Goal: Transaction & Acquisition: Purchase product/service

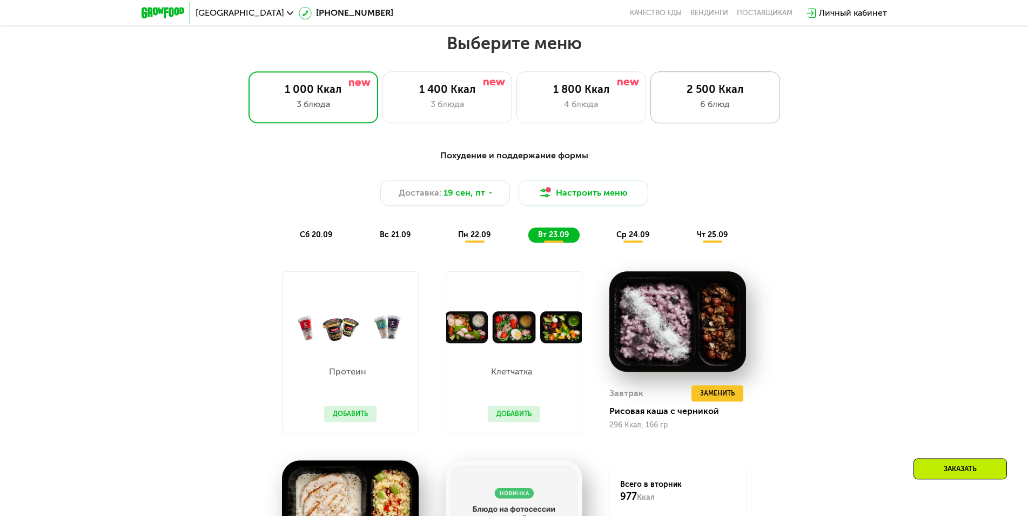
scroll to position [856, 0]
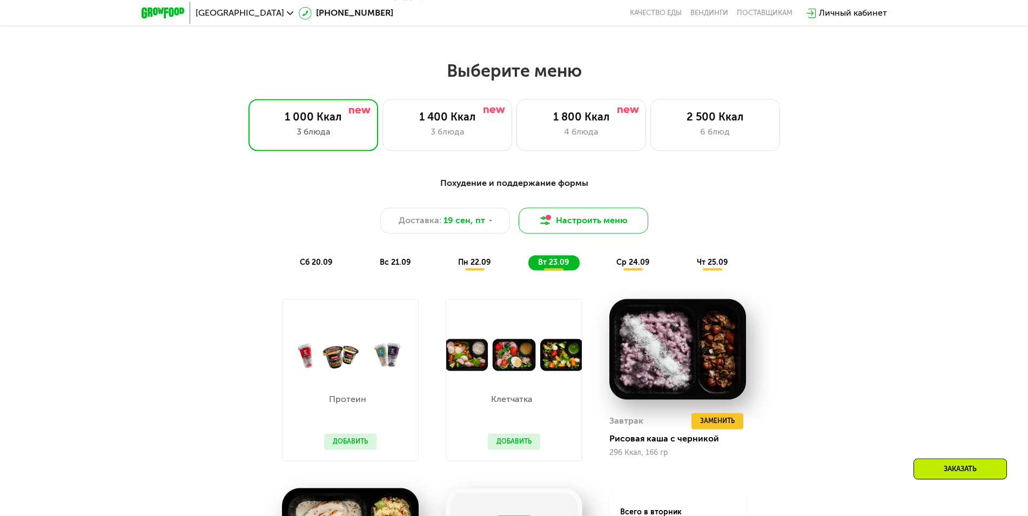
click at [590, 213] on button "Настроить меню" at bounding box center [584, 220] width 130 height 26
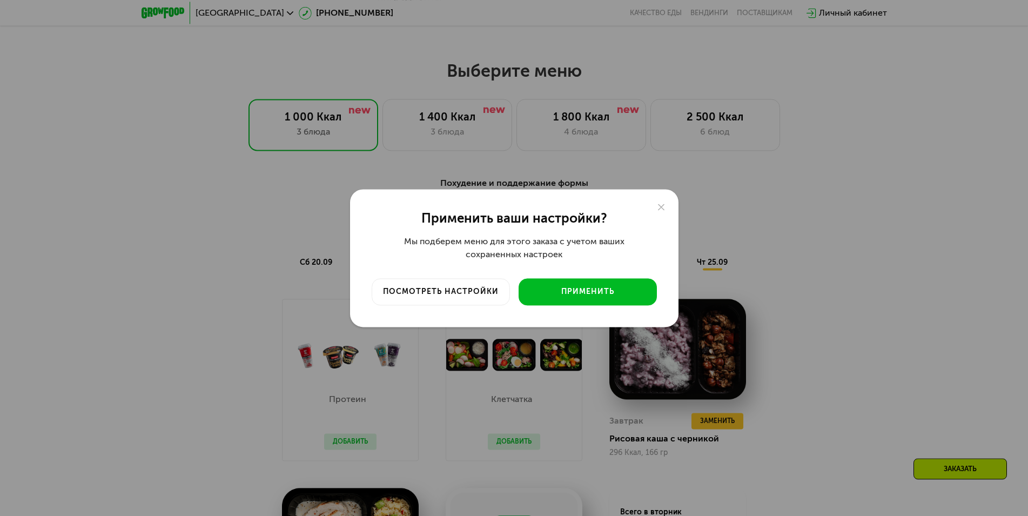
click at [593, 223] on div "Применить ваши настройки?" at bounding box center [514, 218] width 285 height 15
click at [447, 286] on div "посмотреть настройки" at bounding box center [441, 291] width 122 height 11
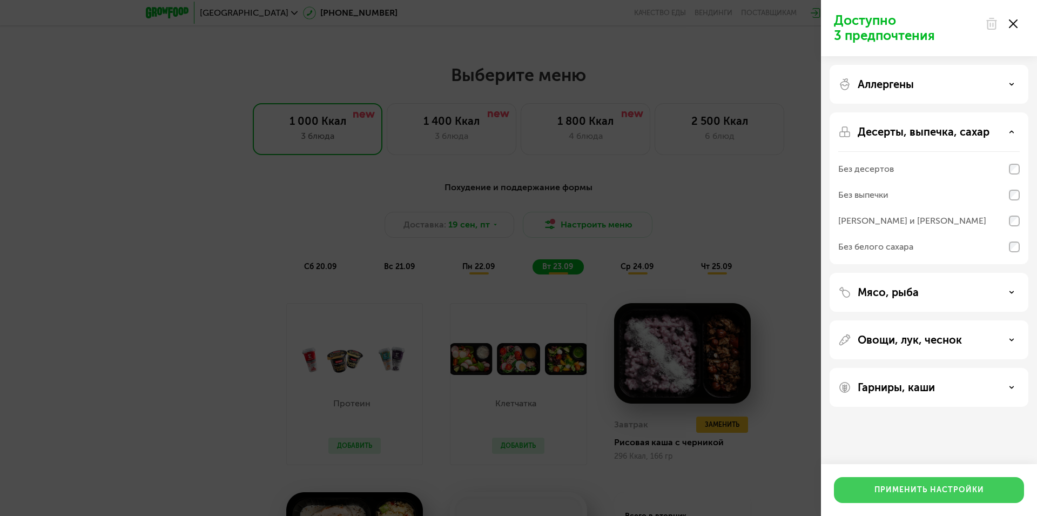
click at [976, 488] on div "Применить настройки" at bounding box center [930, 490] width 110 height 11
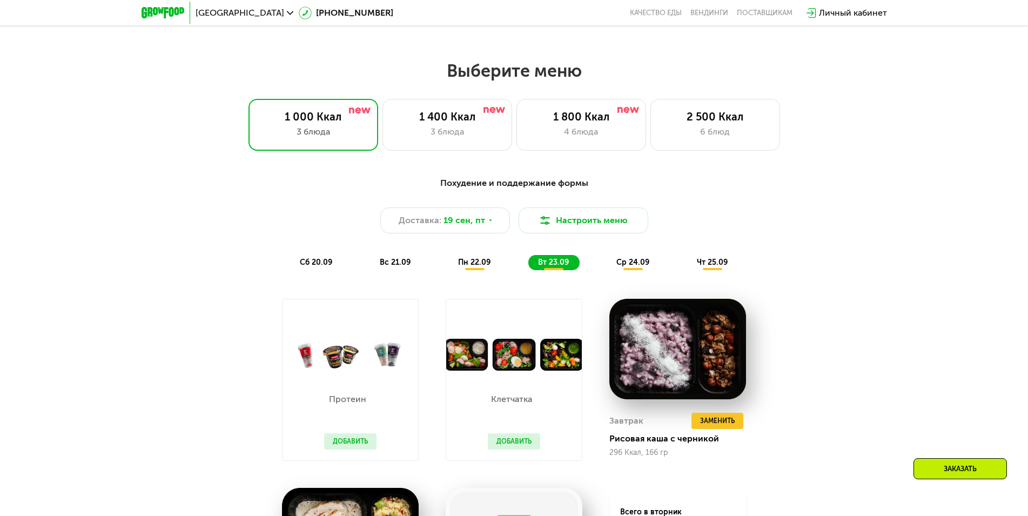
click at [822, 217] on div "Доставка: [DATE] Настроить меню" at bounding box center [514, 220] width 640 height 26
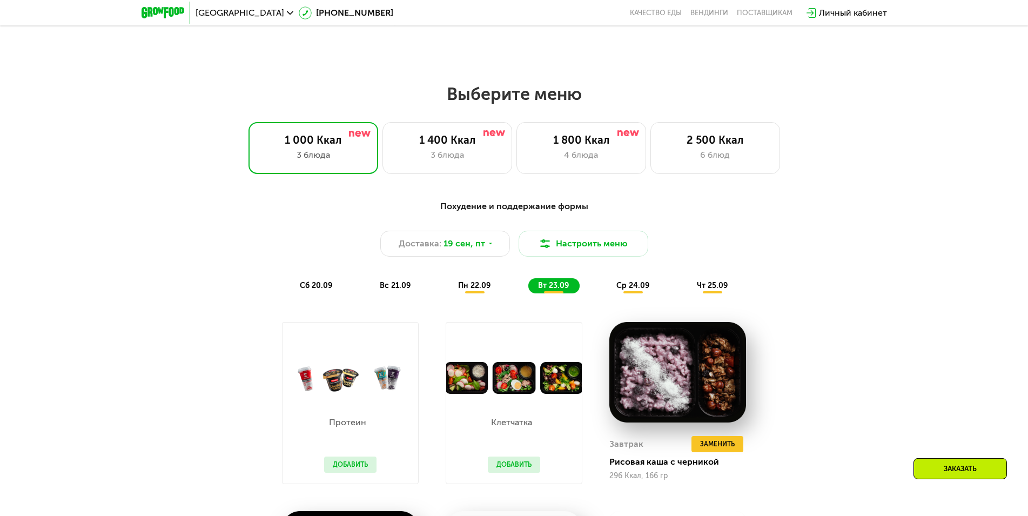
scroll to position [823, 0]
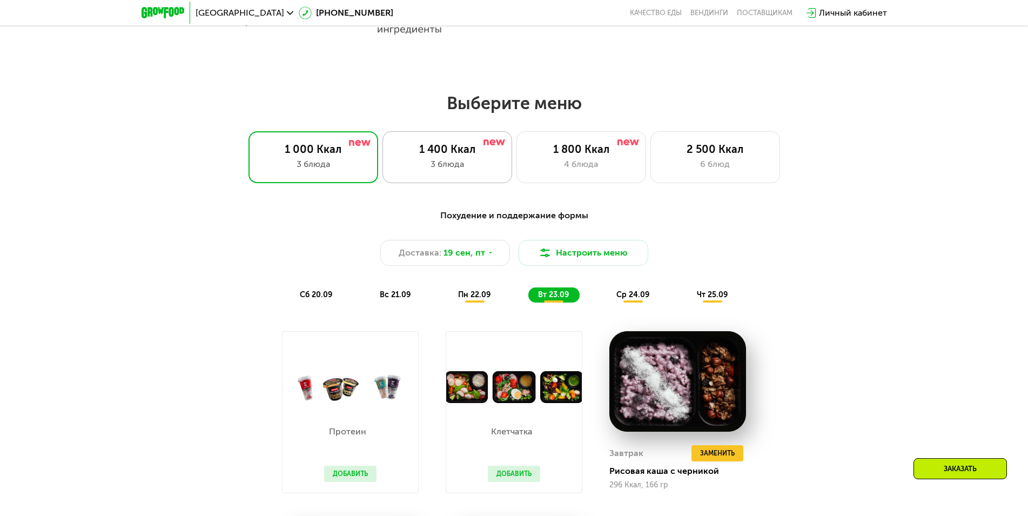
click at [443, 160] on div "1 400 Ккал 3 блюда" at bounding box center [447, 157] width 130 height 52
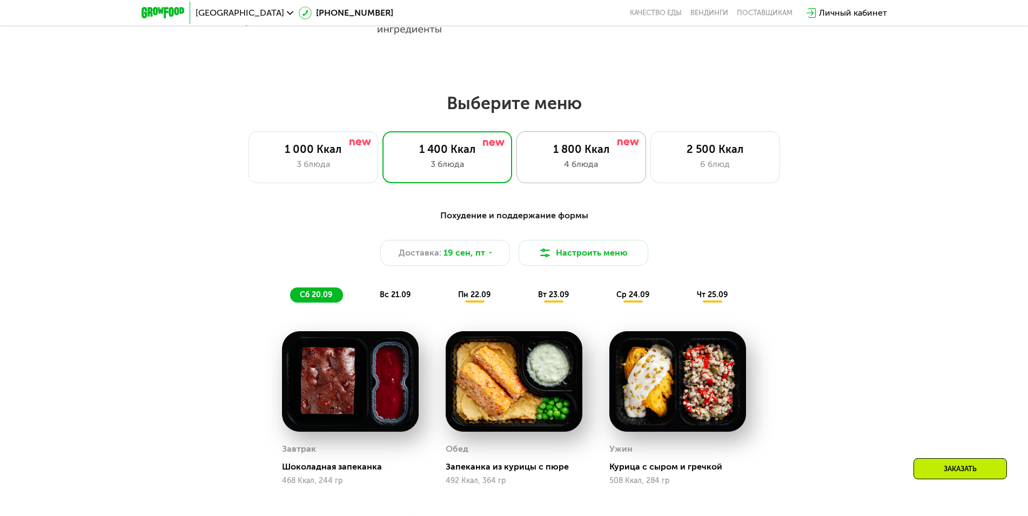
click at [616, 165] on div "4 блюда" at bounding box center [581, 164] width 107 height 13
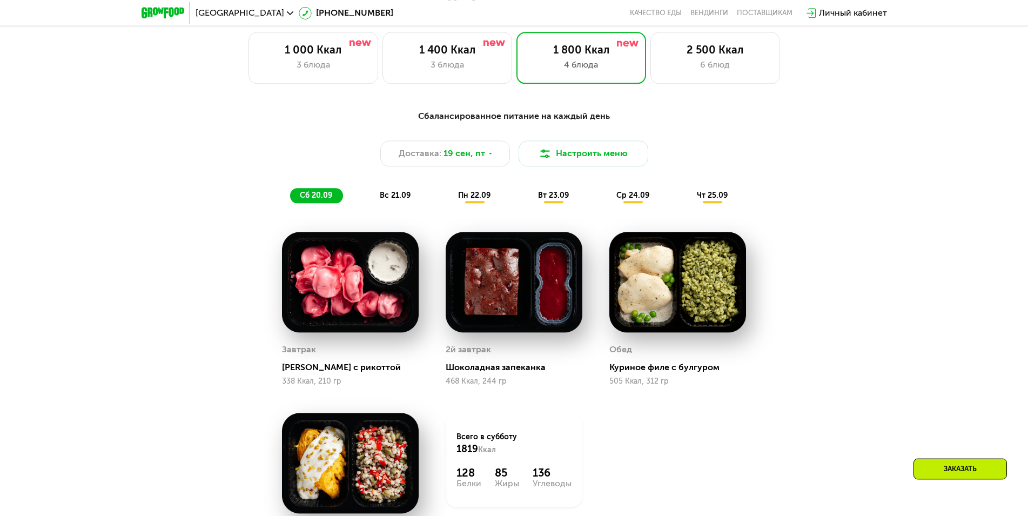
scroll to position [913, 0]
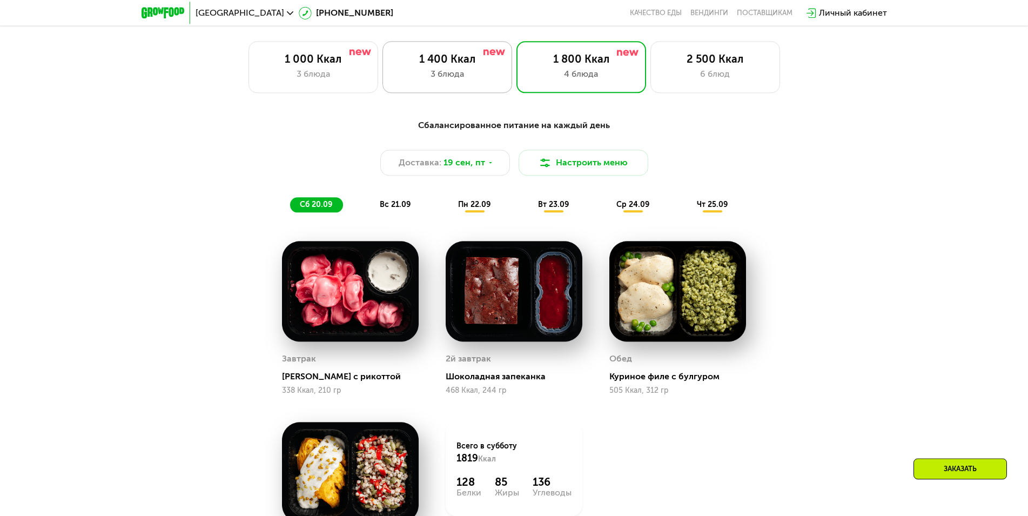
click at [472, 75] on div "3 блюда" at bounding box center [447, 74] width 107 height 13
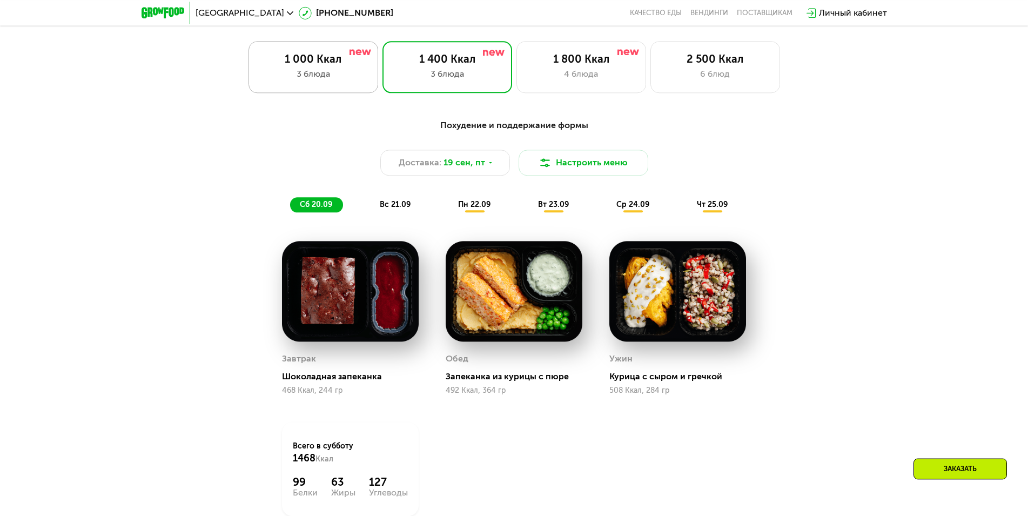
click at [347, 65] on div "1 000 Ккал" at bounding box center [313, 58] width 107 height 13
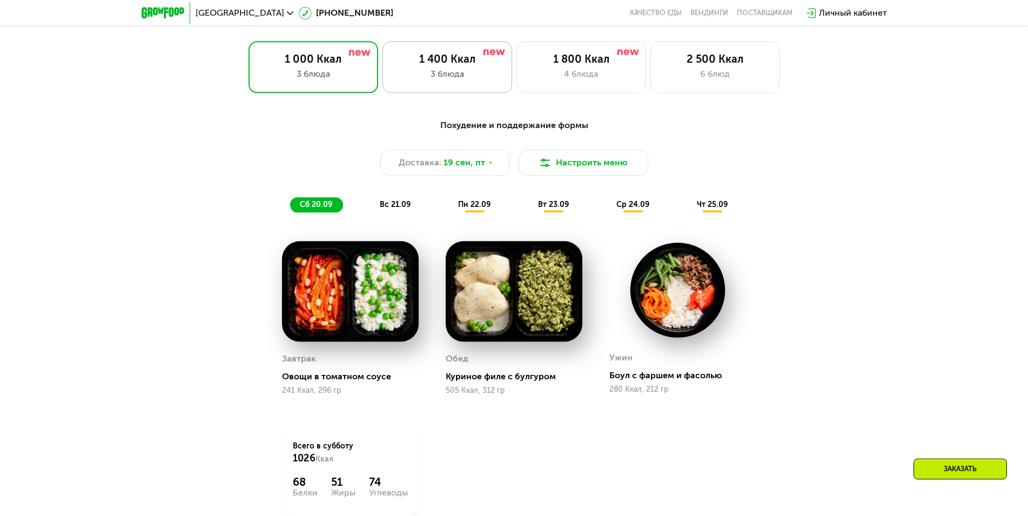
click at [469, 69] on div "1 400 Ккал 3 блюда" at bounding box center [447, 67] width 130 height 52
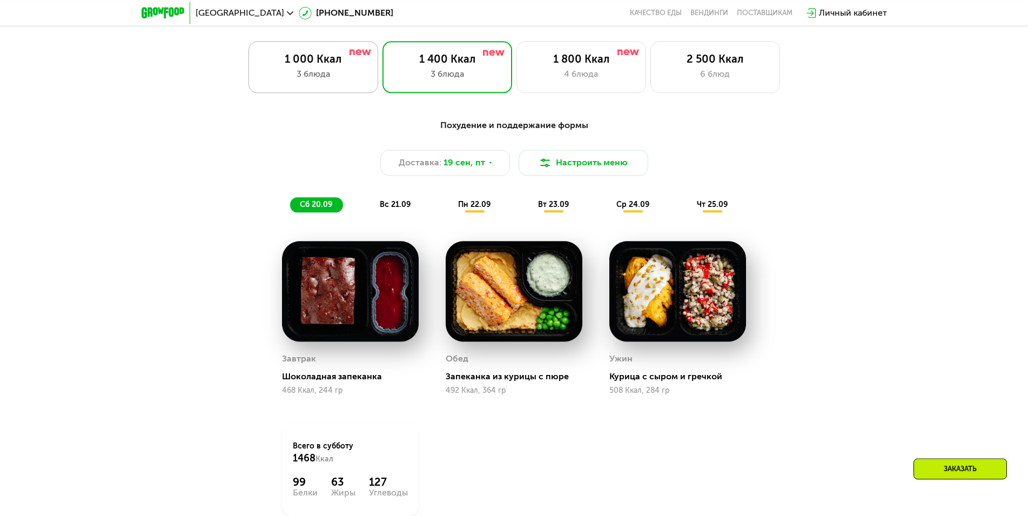
click at [342, 65] on div "1 000 Ккал" at bounding box center [313, 58] width 107 height 13
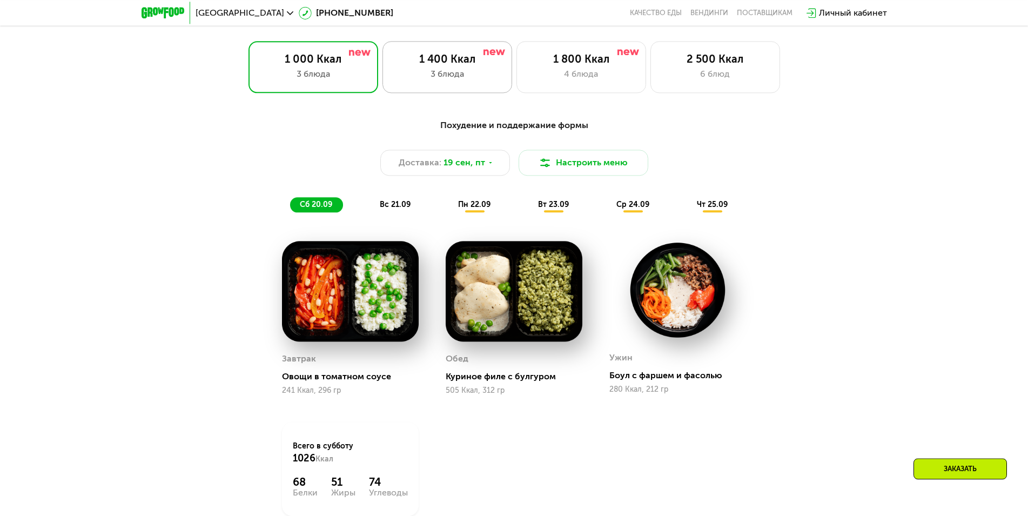
click at [494, 65] on div "1 400 Ккал" at bounding box center [447, 58] width 107 height 13
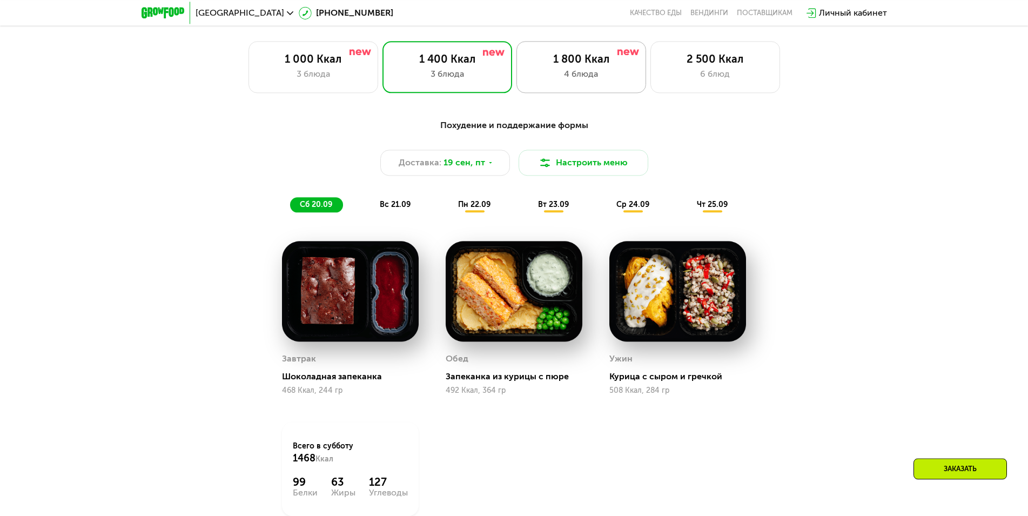
click at [554, 70] on div "1 800 Ккал 4 блюда" at bounding box center [581, 67] width 130 height 52
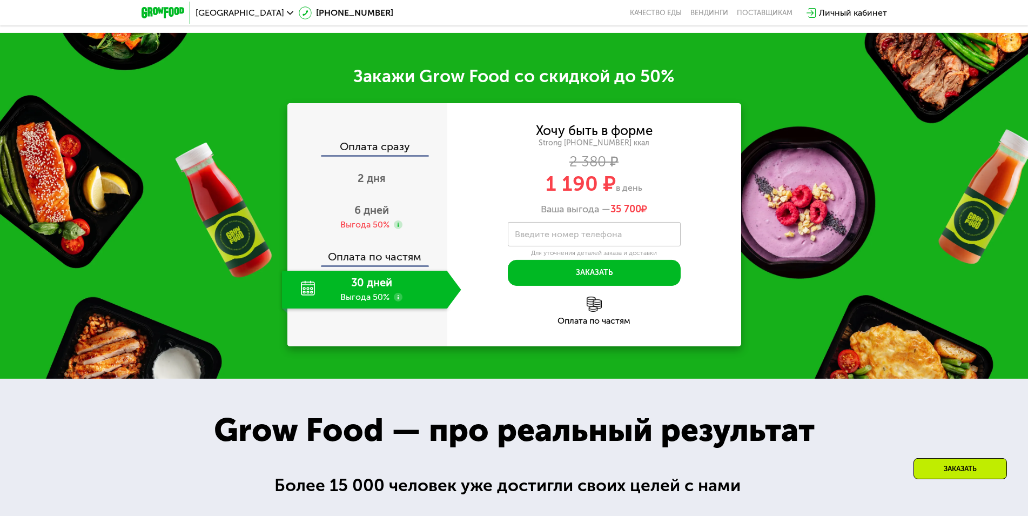
scroll to position [1515, 0]
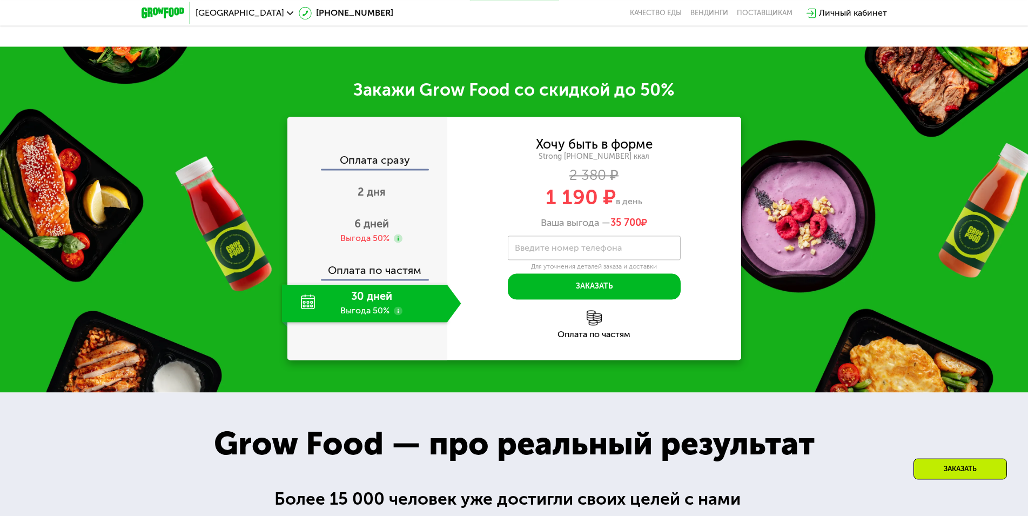
click at [351, 302] on div "30 дней Выгода 50%" at bounding box center [364, 303] width 165 height 38
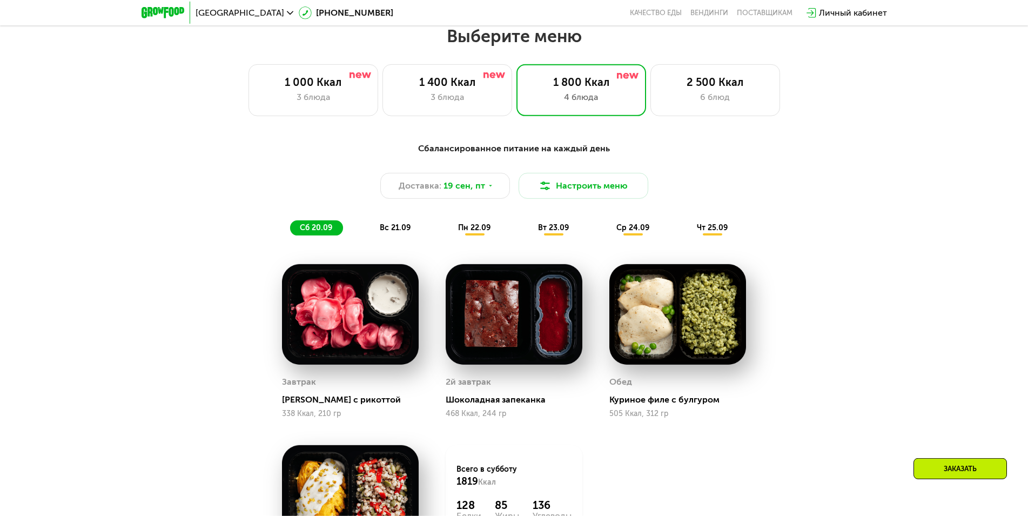
scroll to position [881, 0]
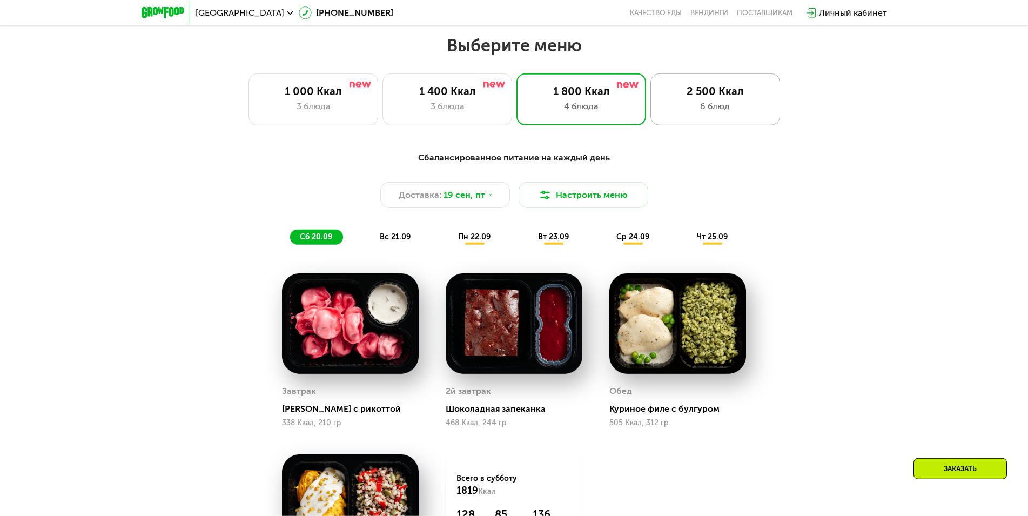
click at [721, 106] on div "6 блюд" at bounding box center [715, 106] width 107 height 13
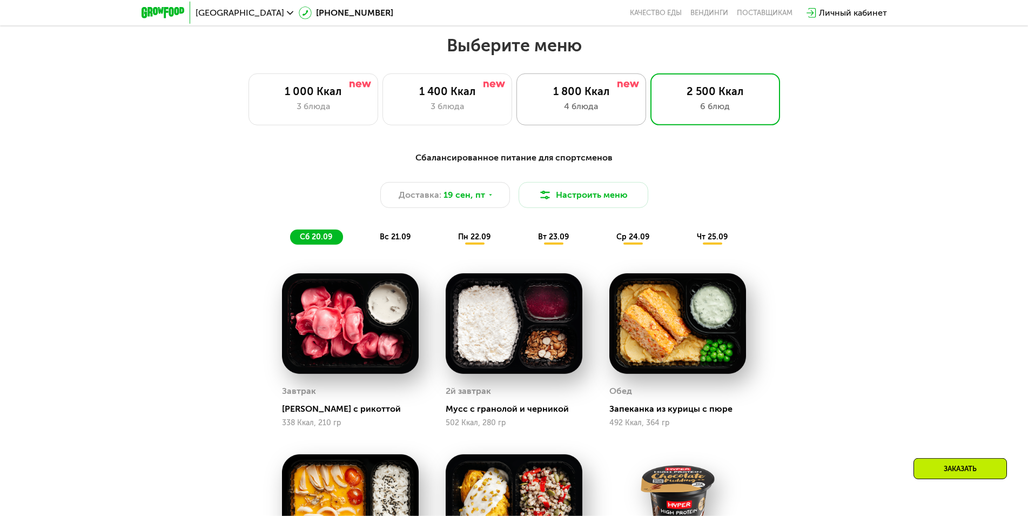
click at [577, 102] on div "1 800 Ккал 4 блюда" at bounding box center [581, 99] width 130 height 52
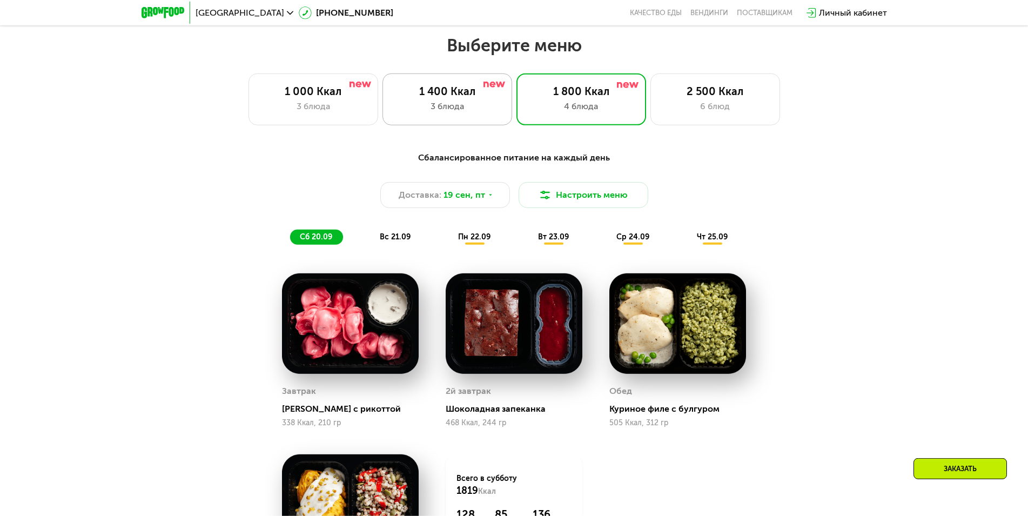
click at [456, 93] on div "1 400 Ккал" at bounding box center [447, 91] width 107 height 13
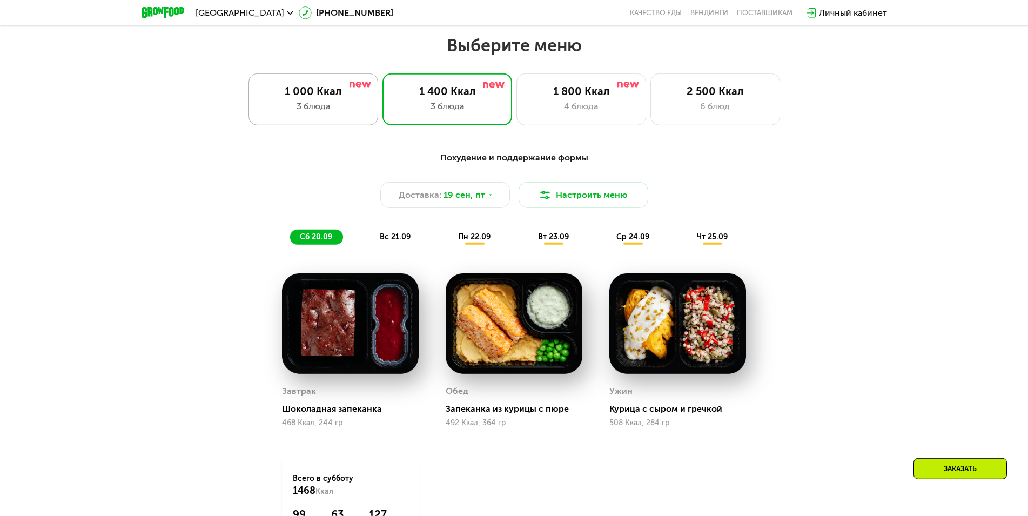
click at [348, 98] on div "1 000 Ккал" at bounding box center [313, 91] width 107 height 13
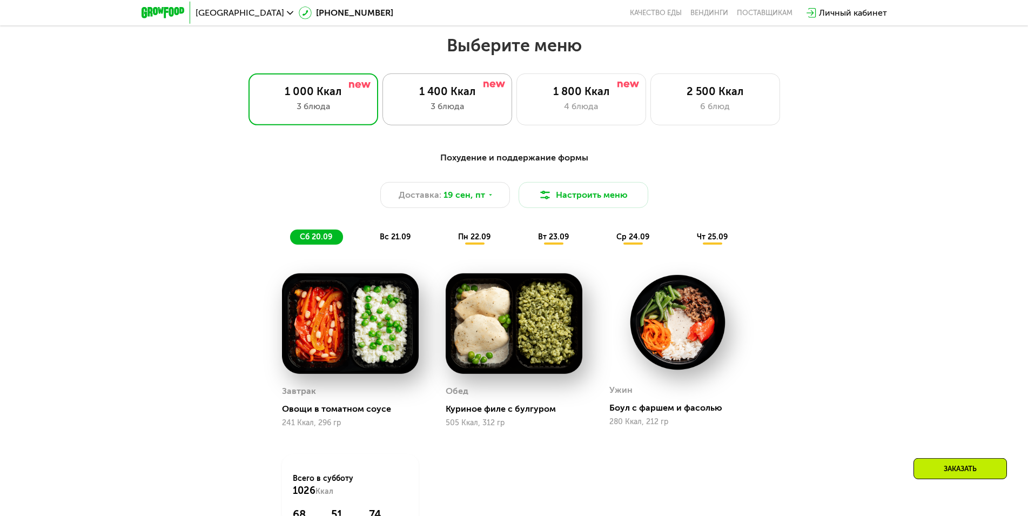
click at [471, 105] on div "3 блюда" at bounding box center [447, 106] width 107 height 13
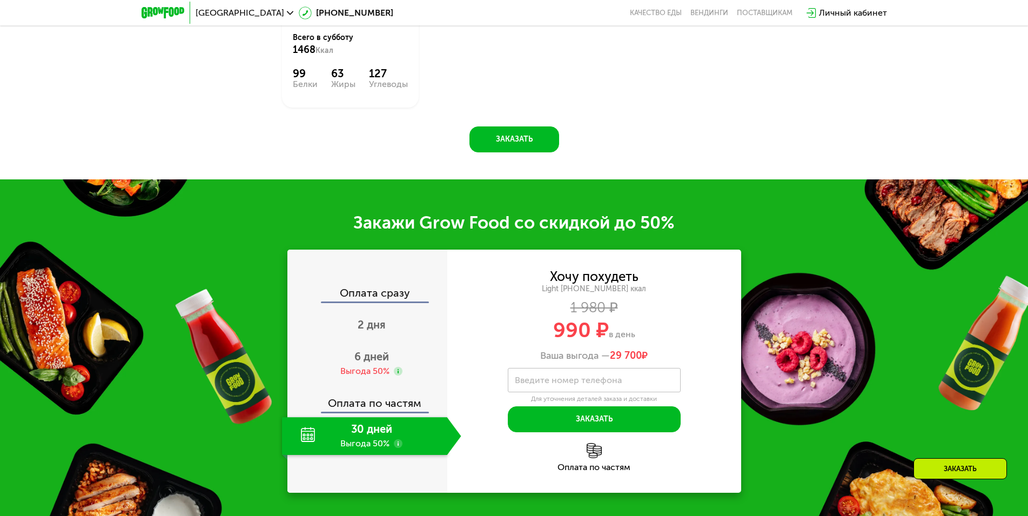
scroll to position [1394, 0]
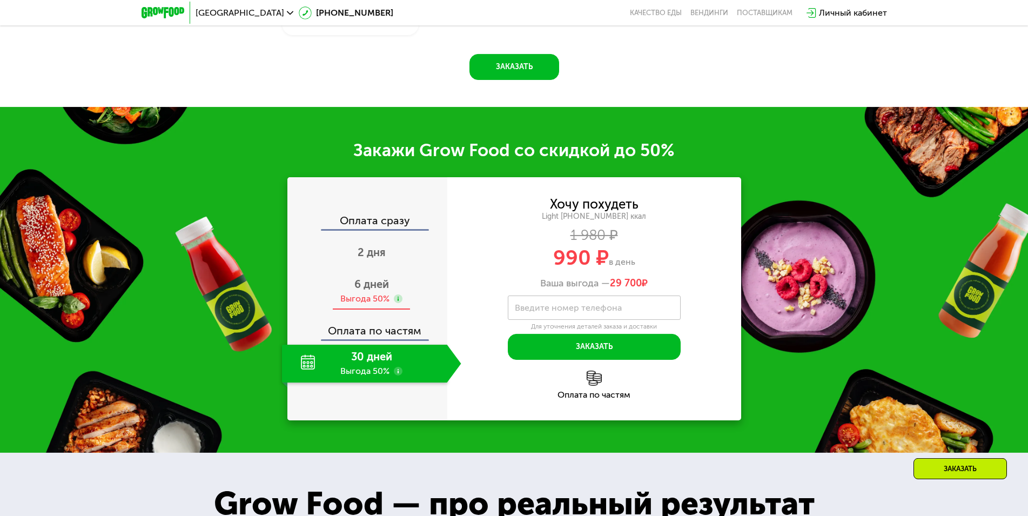
click at [367, 296] on div "6 дней Выгода 50%" at bounding box center [371, 291] width 179 height 38
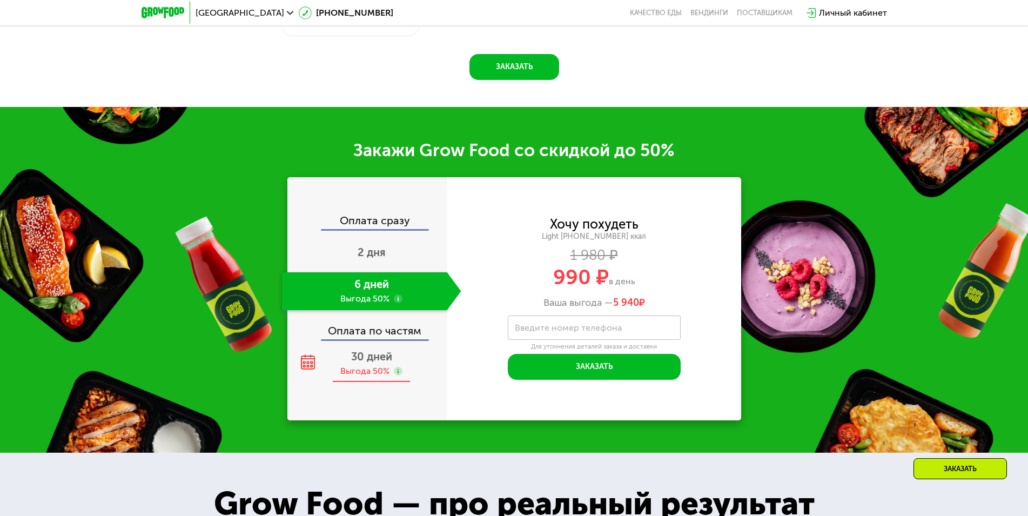
click at [353, 360] on span "30 дней" at bounding box center [371, 356] width 41 height 13
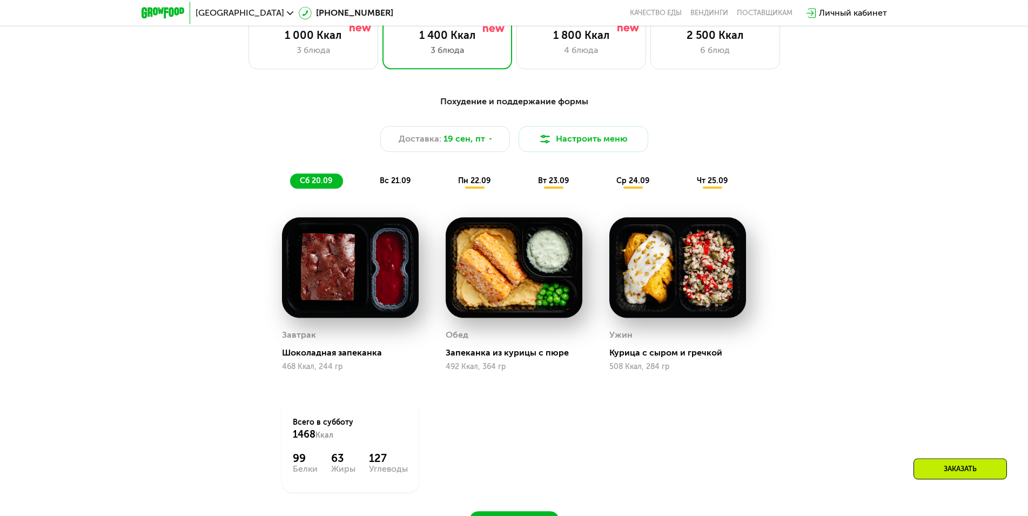
scroll to position [955, 0]
